Goal: Browse casually: Explore the website without a specific task or goal

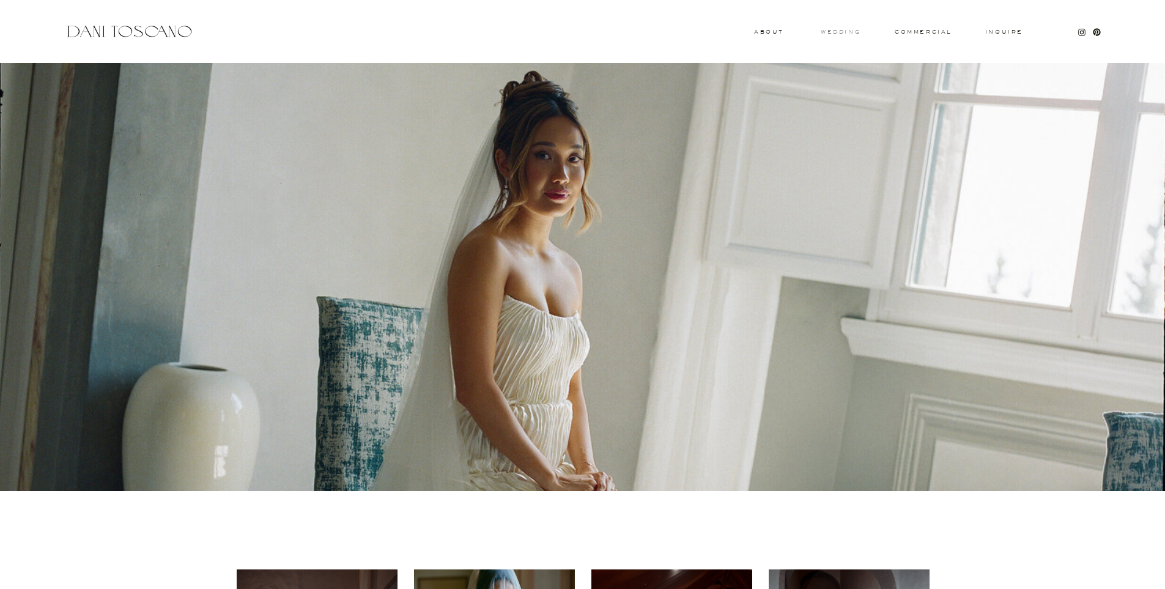
click at [845, 32] on h3 "wedding" at bounding box center [841, 31] width 40 height 4
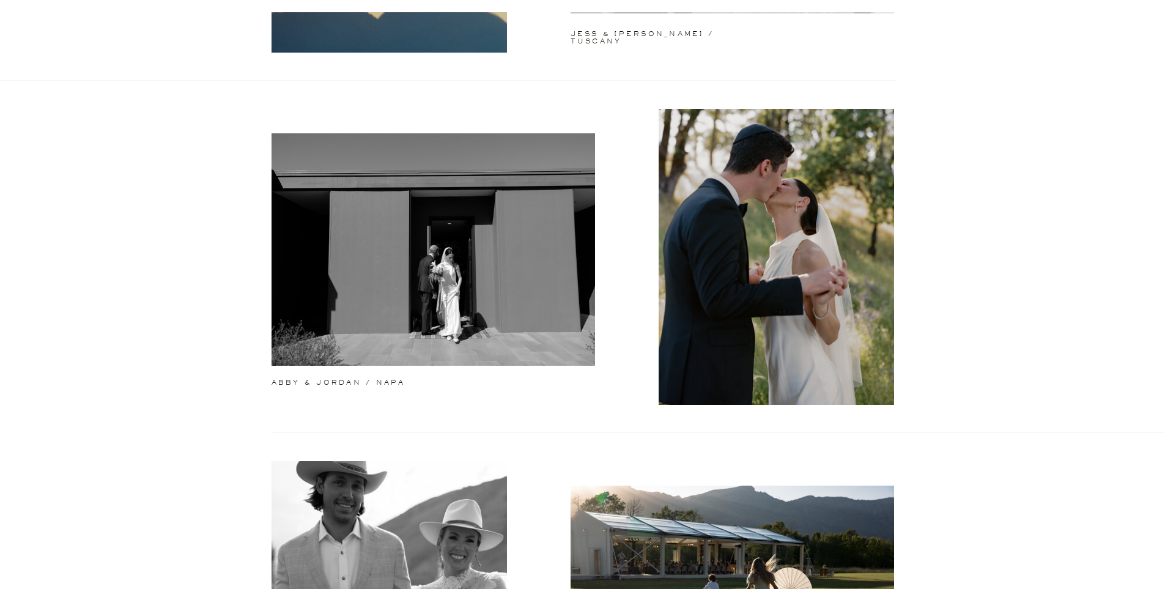
scroll to position [337, 0]
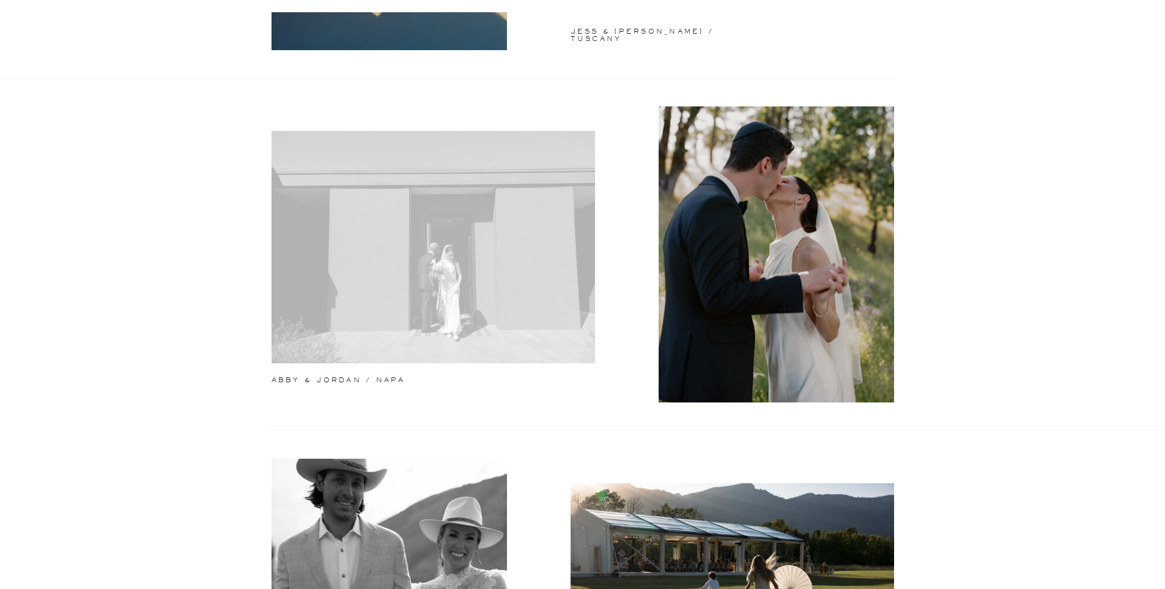
click at [461, 227] on div at bounding box center [434, 247] width 324 height 232
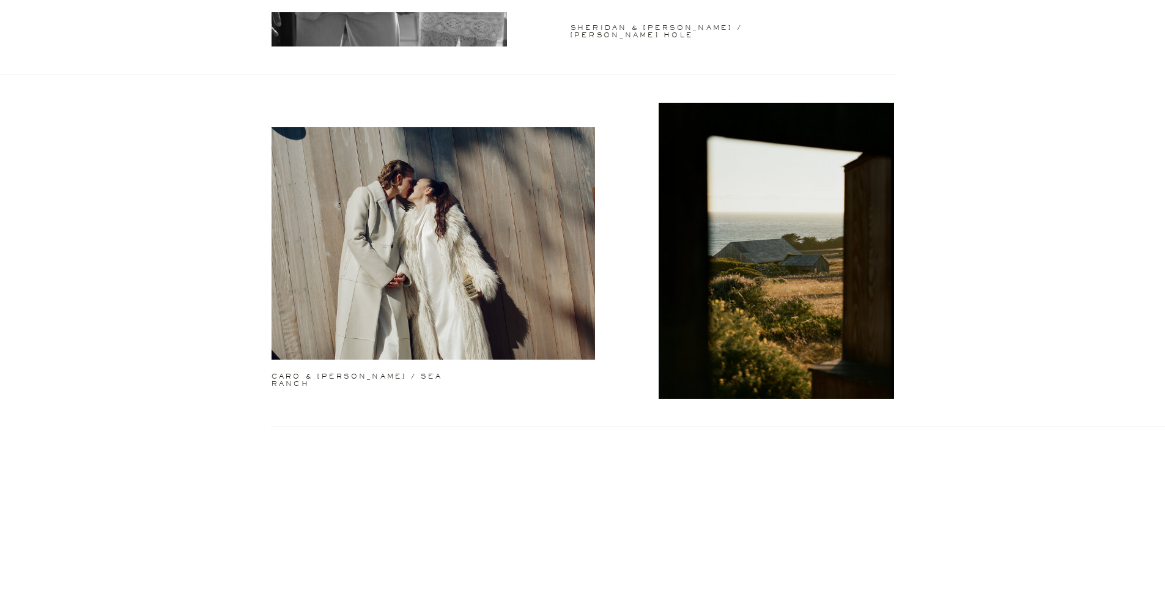
scroll to position [1053, 0]
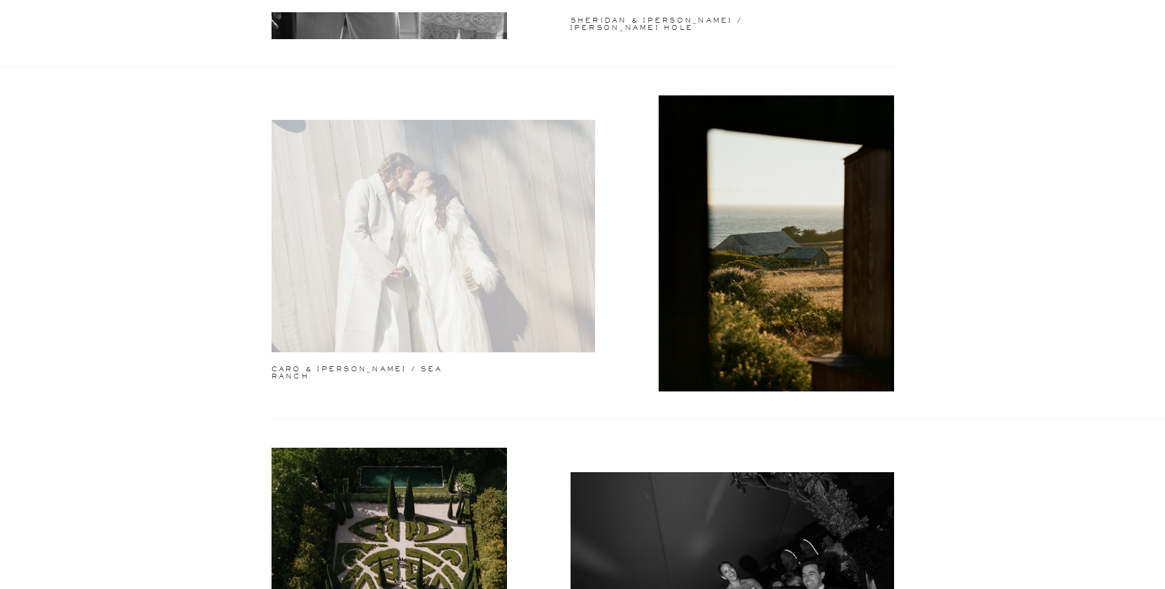
click at [495, 240] on div at bounding box center [434, 236] width 324 height 232
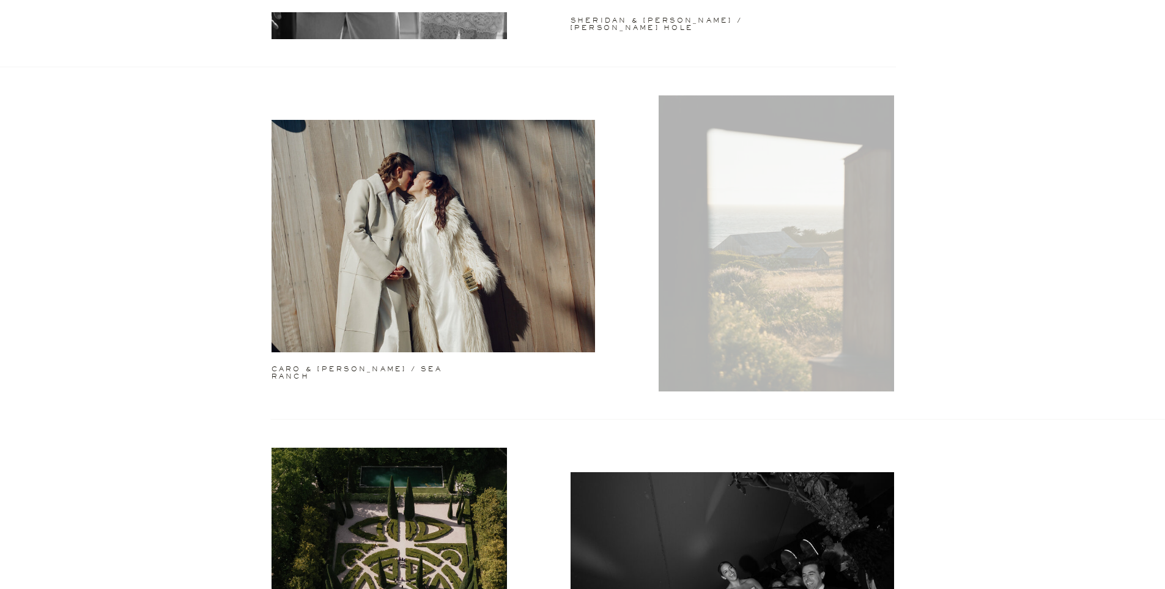
click at [750, 225] on div at bounding box center [776, 243] width 235 height 296
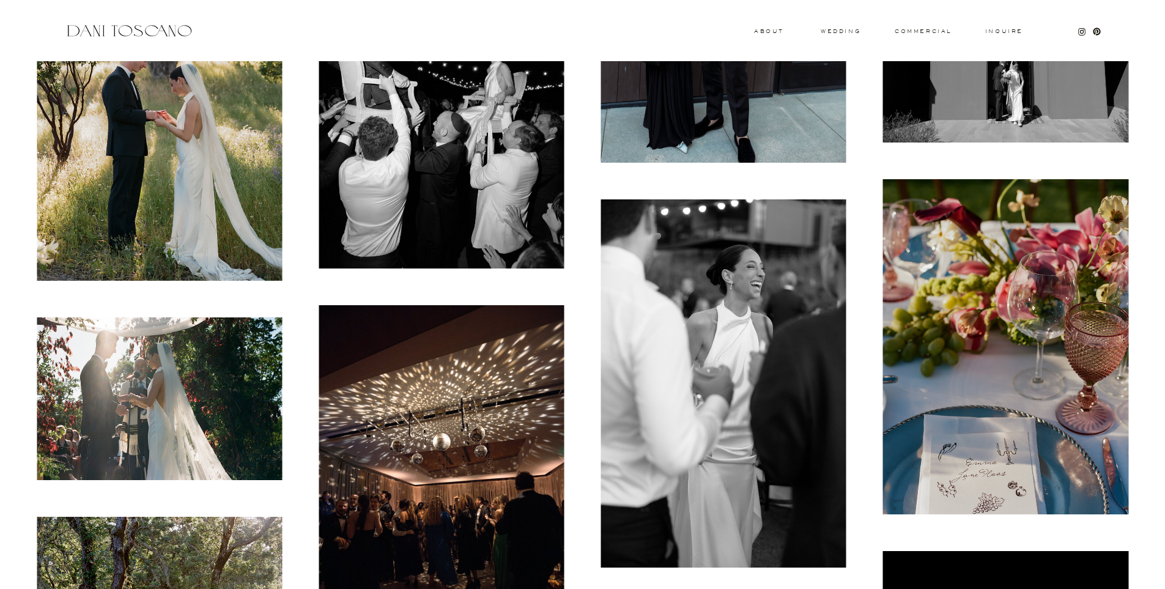
scroll to position [2918, 0]
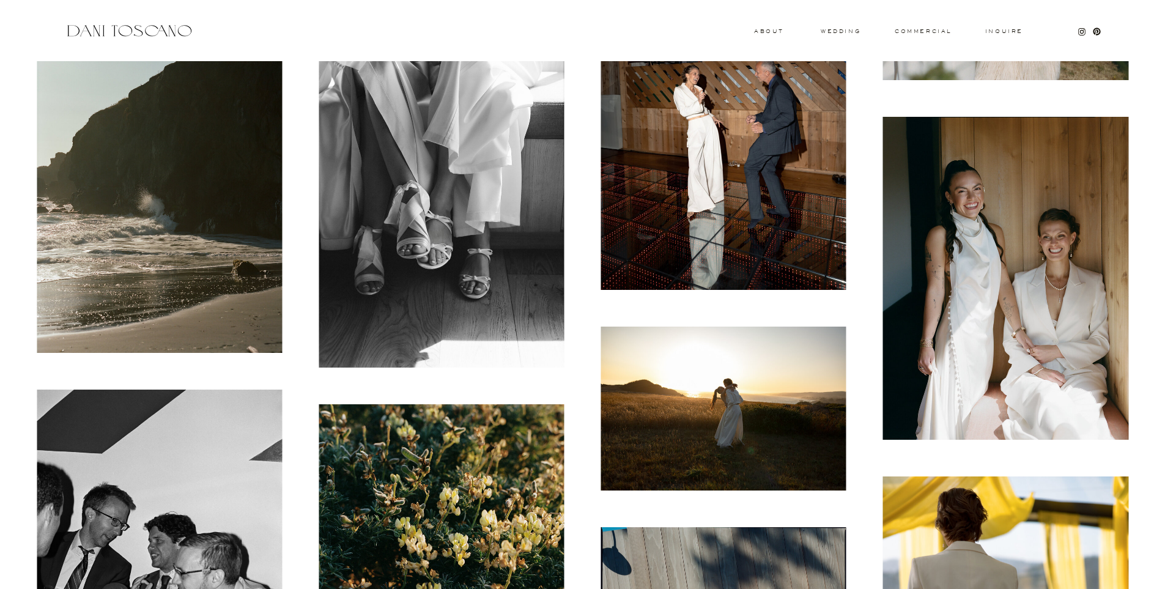
scroll to position [2083, 0]
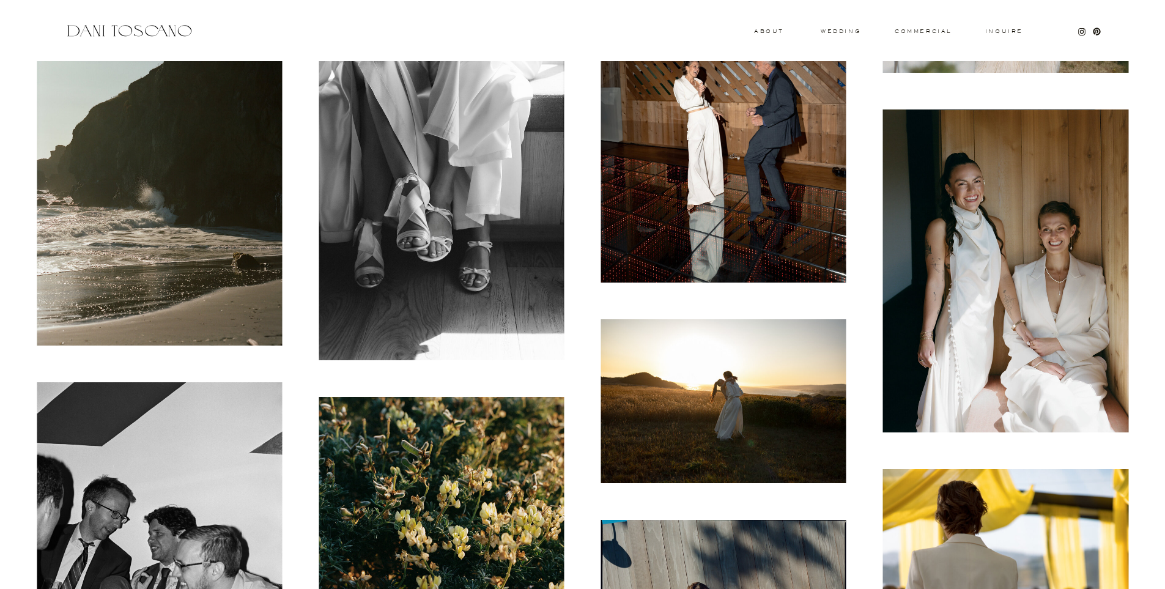
click at [1032, 203] on img at bounding box center [1005, 270] width 245 height 323
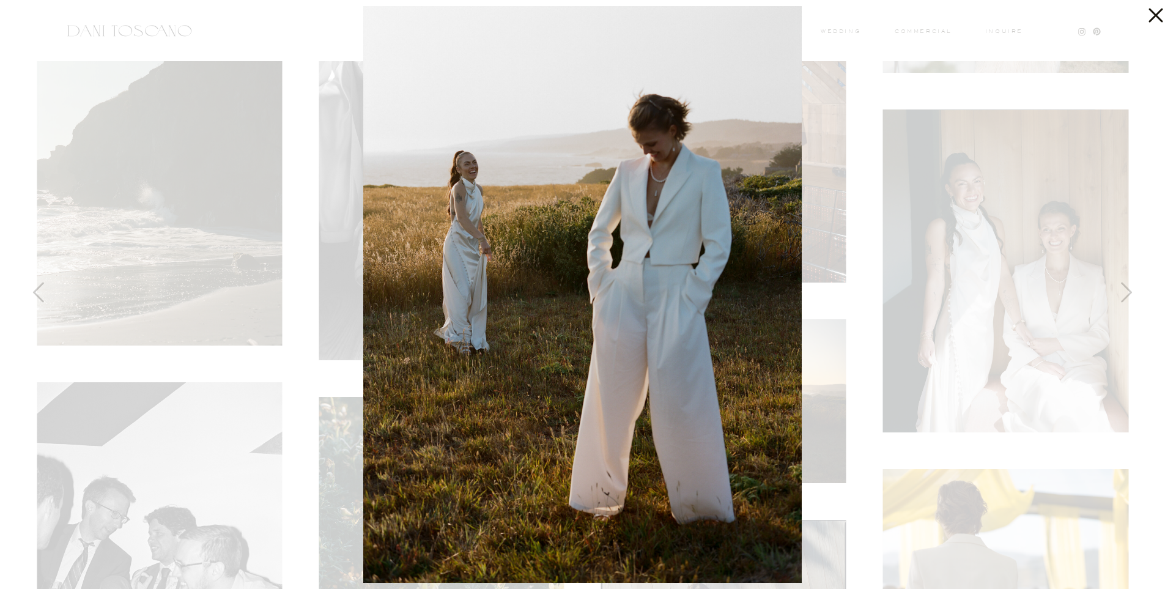
drag, startPoint x: 1157, startPoint y: 12, endPoint x: 1016, endPoint y: 69, distance: 151.7
click at [1157, 12] on icon at bounding box center [1153, 12] width 24 height 24
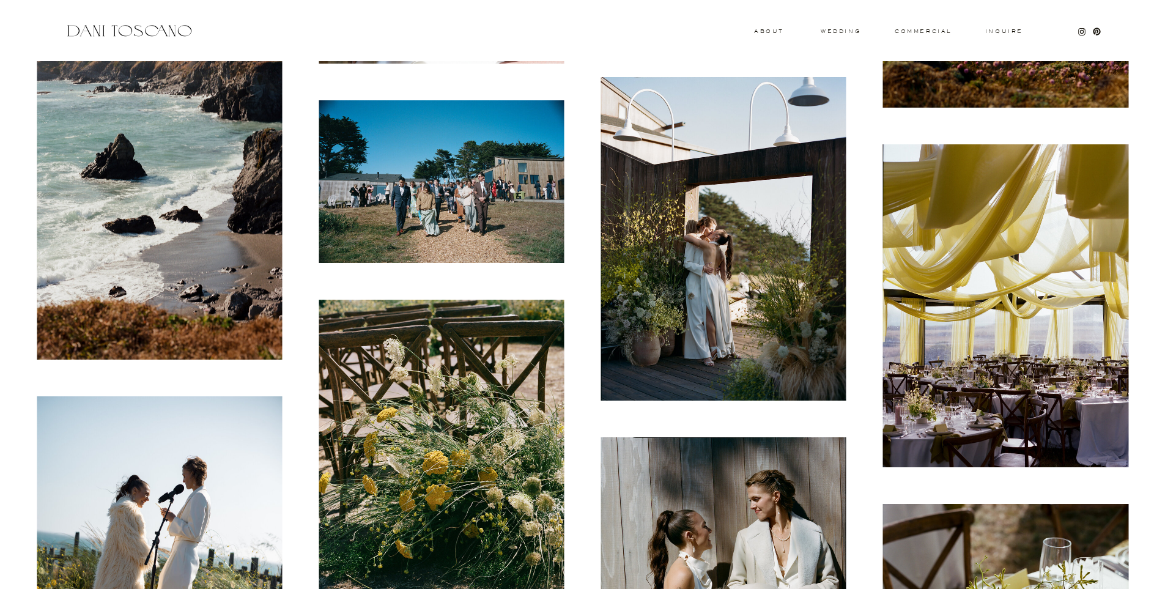
scroll to position [17868, 0]
